Goal: Check status: Check status

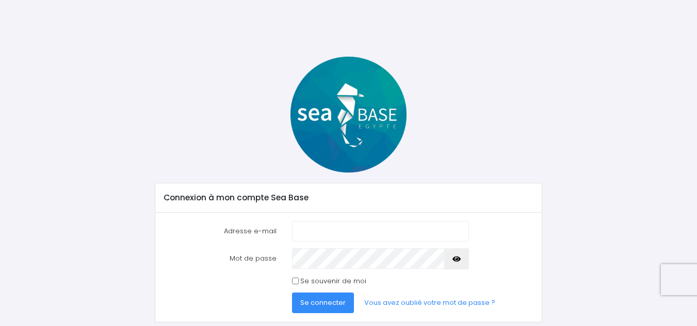
type input "jeanclaudebouley53@gmail.com"
click at [460, 261] on button "button" at bounding box center [456, 258] width 25 height 21
click at [328, 301] on span "Se connecter" at bounding box center [322, 303] width 45 height 10
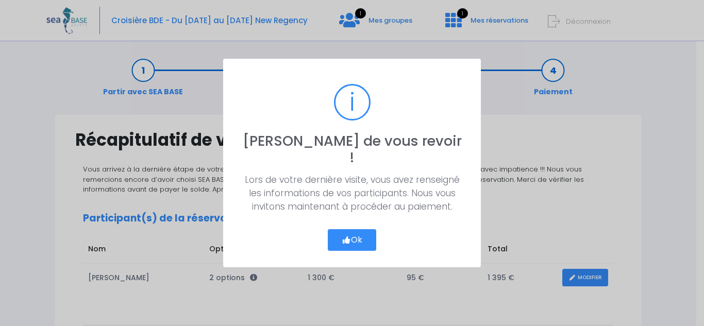
click at [369, 237] on button "Ok" at bounding box center [352, 240] width 48 height 22
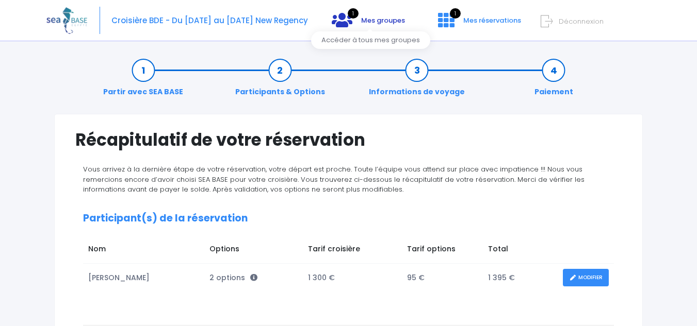
click at [374, 22] on span "Mes groupes" at bounding box center [383, 20] width 44 height 10
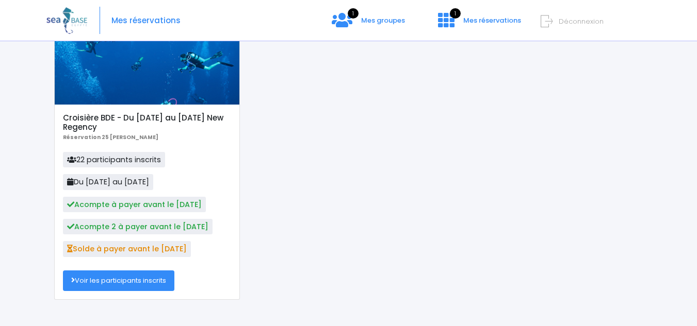
scroll to position [103, 0]
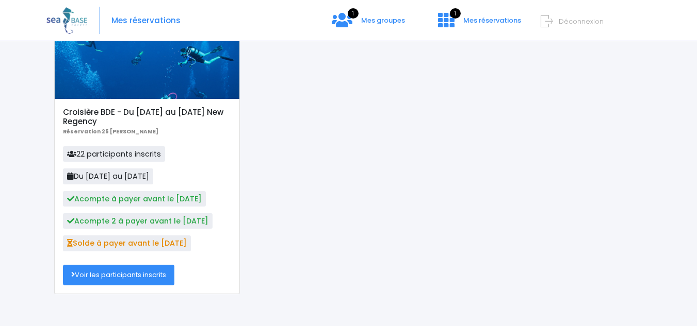
click at [147, 275] on link "Voir les participants inscrits" at bounding box center [118, 275] width 111 height 21
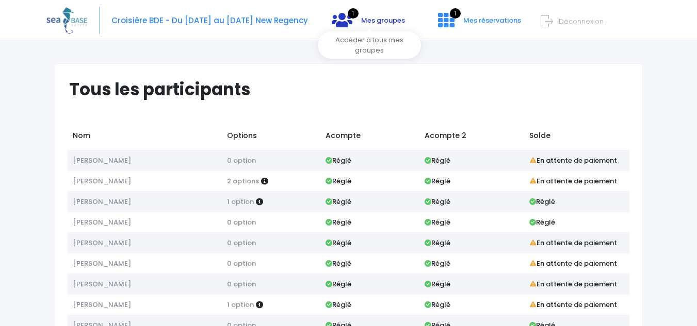
click at [355, 11] on span "1" at bounding box center [352, 13] width 11 height 10
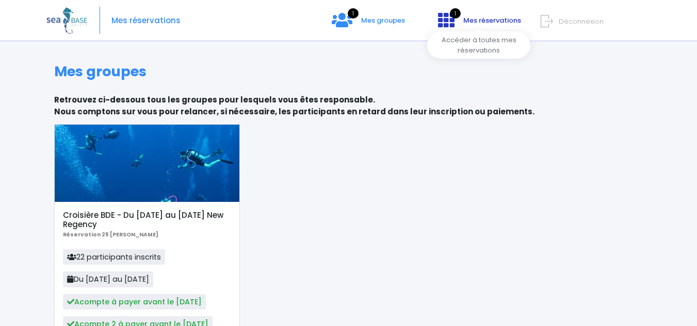
click at [480, 19] on span "Mes réservations" at bounding box center [492, 20] width 58 height 10
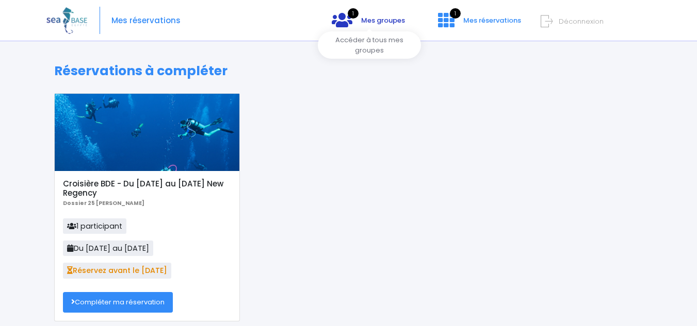
click at [348, 20] on icon at bounding box center [341, 20] width 21 height 16
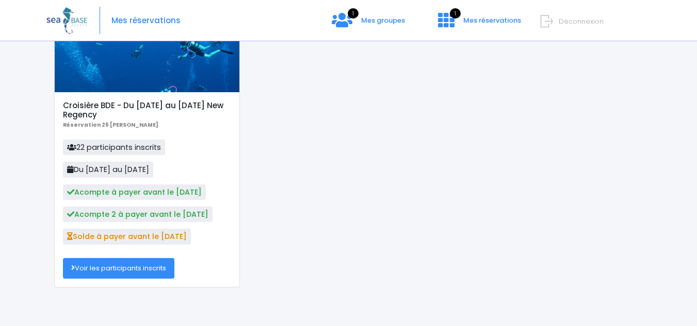
scroll to position [112, 0]
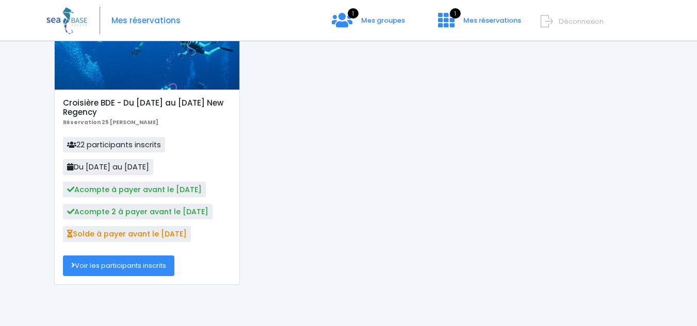
click at [150, 235] on span "Solde à payer avant le [DATE]" at bounding box center [127, 233] width 128 height 15
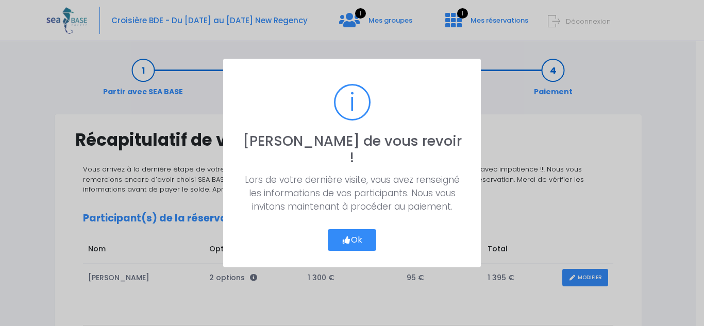
click at [363, 229] on button "Ok" at bounding box center [352, 240] width 48 height 22
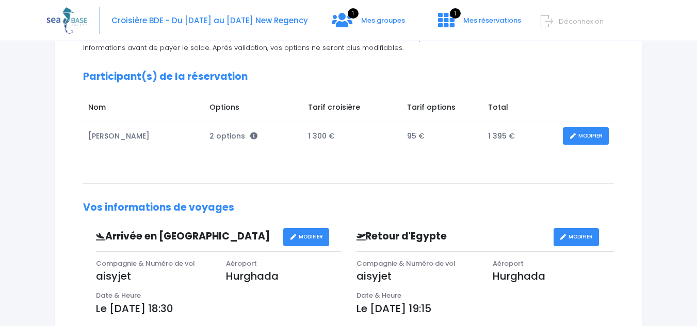
scroll to position [141, 0]
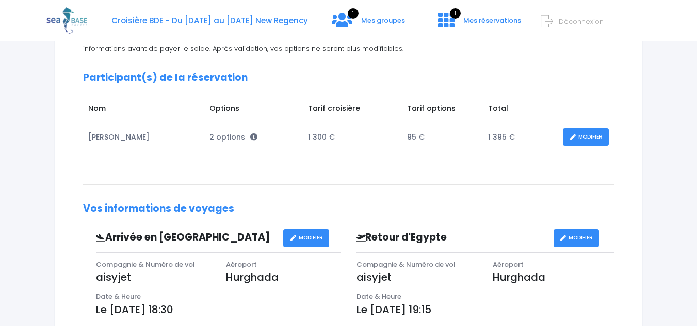
click at [410, 136] on td "95 €" at bounding box center [442, 137] width 81 height 28
